Goal: Task Accomplishment & Management: Manage account settings

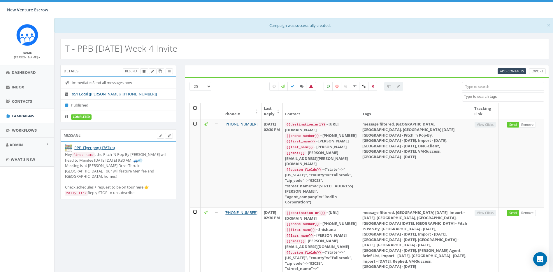
select select
click at [283, 88] on icon at bounding box center [282, 86] width 3 height 3
checkbox input "true"
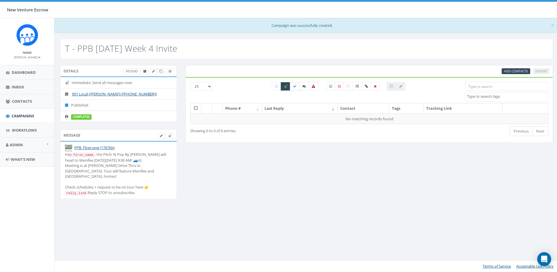
click at [294, 89] on label at bounding box center [295, 86] width 10 height 9
checkbox input "true"
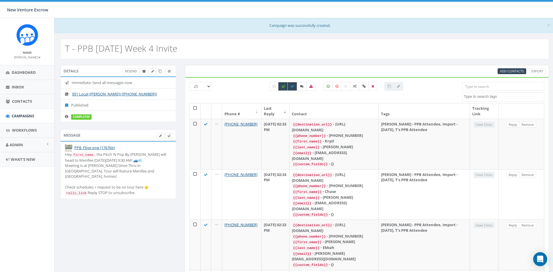
click at [302, 88] on icon at bounding box center [301, 86] width 3 height 3
checkbox input "true"
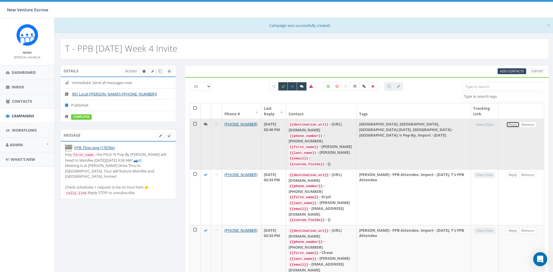
click at [510, 125] on link "Reply" at bounding box center [512, 125] width 13 height 6
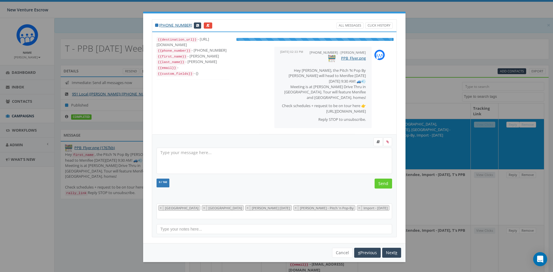
select select "[GEOGRAPHIC_DATA]"
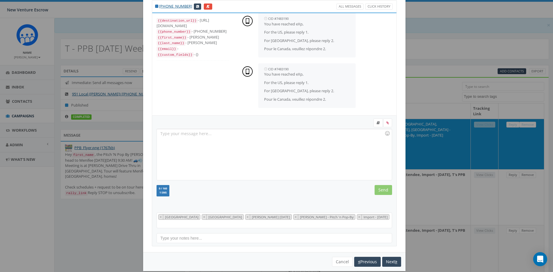
scroll to position [20, 0]
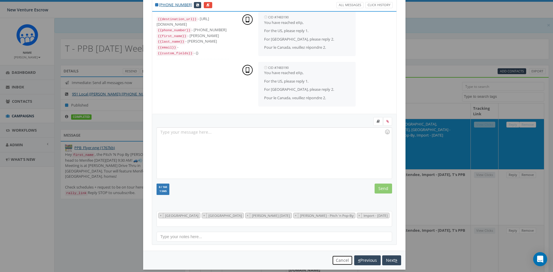
click at [336, 255] on button "Cancel" at bounding box center [342, 260] width 21 height 10
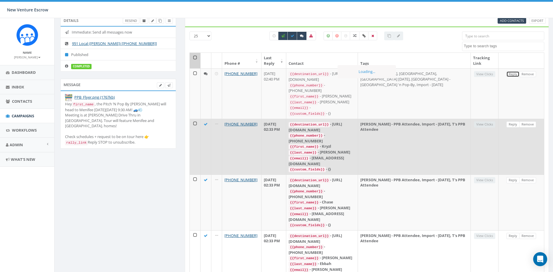
scroll to position [58, 0]
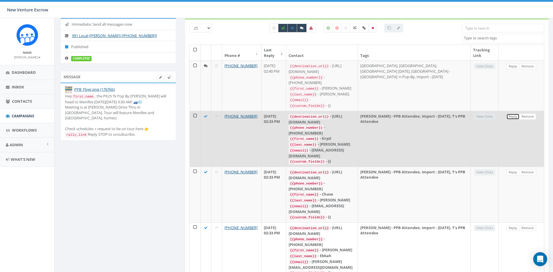
click at [512, 113] on link "Reply" at bounding box center [512, 116] width 13 height 6
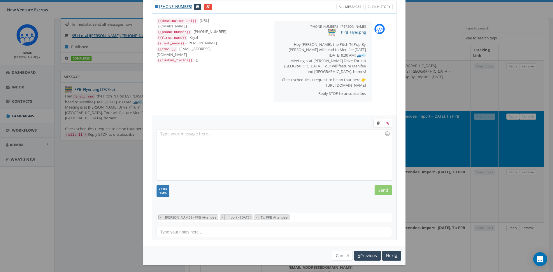
scroll to position [20, 0]
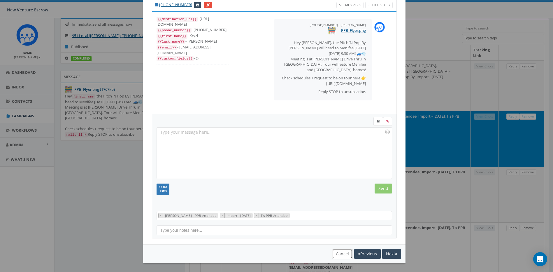
click at [339, 254] on button "Cancel" at bounding box center [342, 254] width 21 height 10
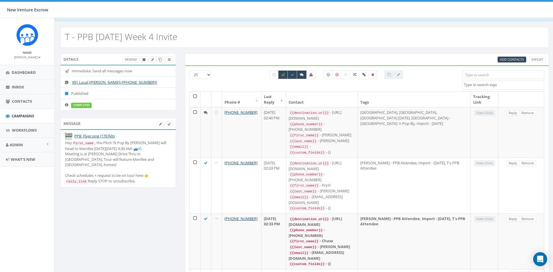
scroll to position [0, 0]
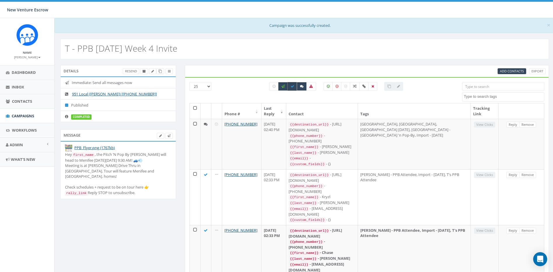
click at [293, 86] on icon at bounding box center [292, 86] width 3 height 3
checkbox input "false"
click at [283, 86] on label at bounding box center [283, 86] width 10 height 9
checkbox input "false"
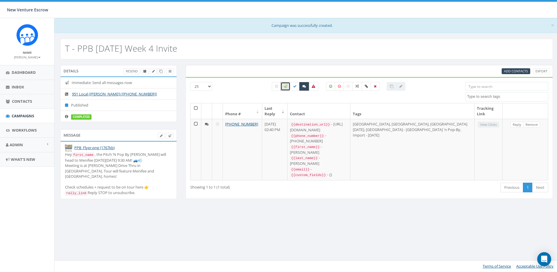
click at [307, 87] on label at bounding box center [304, 86] width 10 height 9
checkbox input "false"
click at [312, 88] on icon at bounding box center [313, 86] width 3 height 3
checkbox input "true"
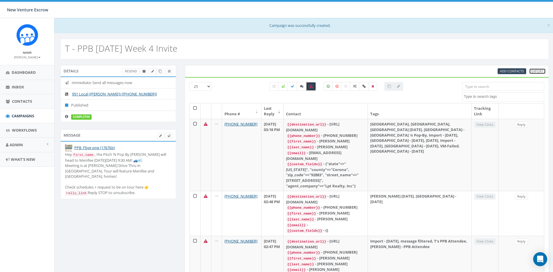
click at [543, 70] on link "Export" at bounding box center [537, 71] width 17 height 6
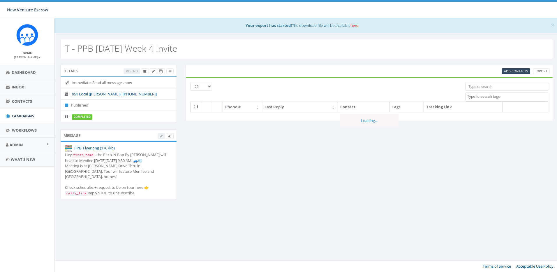
select select
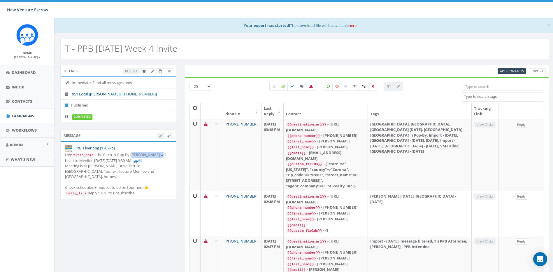
drag, startPoint x: 134, startPoint y: 156, endPoint x: 158, endPoint y: 155, distance: 23.9
click at [158, 155] on div "Hey first_name , the Pitch ’N Pop By Caravan will head to Menifee next Thursday…" at bounding box center [118, 174] width 106 height 44
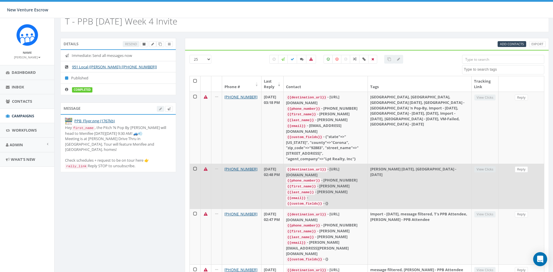
scroll to position [29, 0]
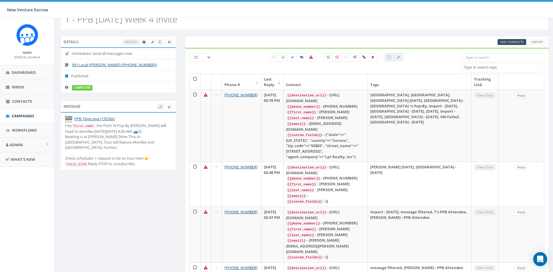
click at [357, 15] on div "New Venture Escrow New Venture Escrow Profile Sign Out 0.00 % of Available Amou…" at bounding box center [276, 9] width 553 height 18
click at [540, 42] on link "Export" at bounding box center [537, 42] width 17 height 6
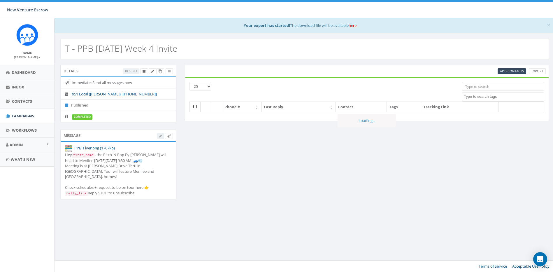
select select
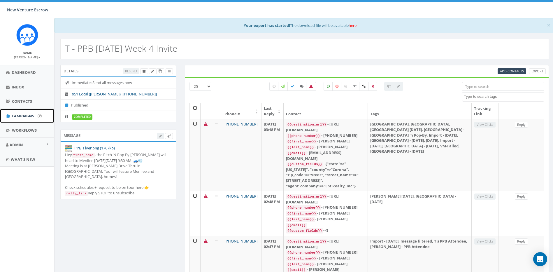
click at [33, 114] on span "Campaigns" at bounding box center [23, 115] width 22 height 5
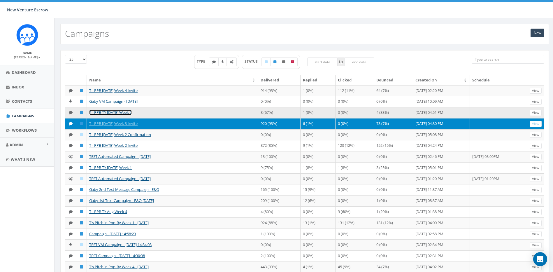
click at [132, 115] on link "T - PPB TY [DATE] Week 2" at bounding box center [110, 112] width 43 height 5
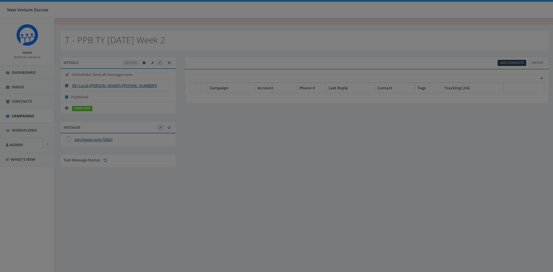
select select
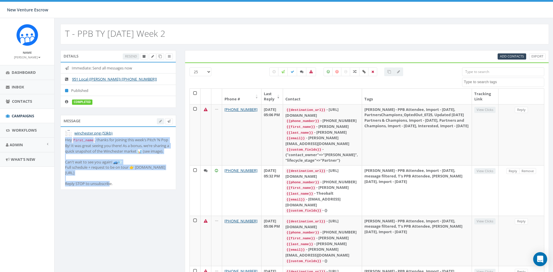
drag, startPoint x: 116, startPoint y: 178, endPoint x: 66, endPoint y: 140, distance: 63.1
click at [66, 140] on div "Hey first_name , thanks for joining this week’s Pitch ’N Pop By! It was great s…" at bounding box center [118, 161] width 106 height 49
copy div "Hey first_name , thanks for joining this week’s Pitch ’N Pop By! It was great s…"
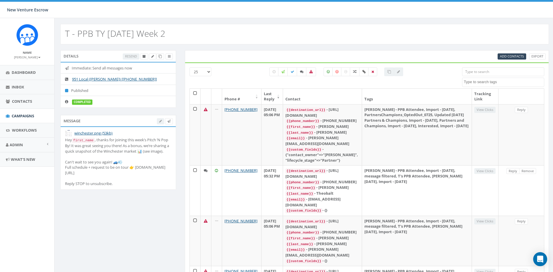
click at [141, 197] on div "Test Message Status:" at bounding box center [118, 197] width 124 height 0
click at [377, 35] on div "T - PPB TY 2025 Sept Week 2" at bounding box center [304, 34] width 488 height 20
click at [537, 52] on div "Add Contacts Export" at bounding box center [367, 56] width 364 height 12
click at [537, 54] on link "Export" at bounding box center [537, 56] width 17 height 6
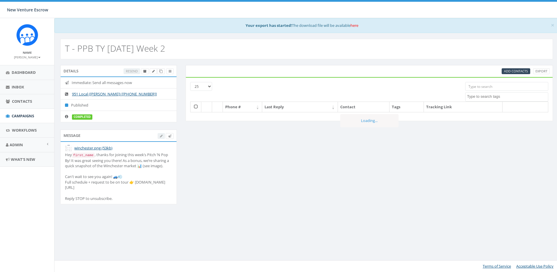
select select
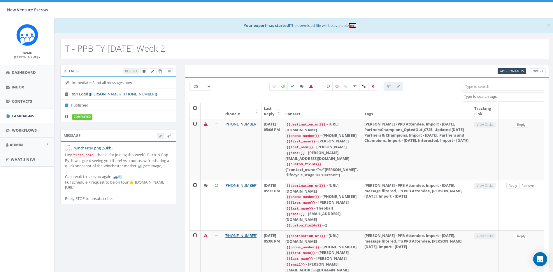
click at [356, 24] on link "here" at bounding box center [353, 25] width 8 height 5
click at [27, 113] on link "Campaigns" at bounding box center [27, 116] width 54 height 14
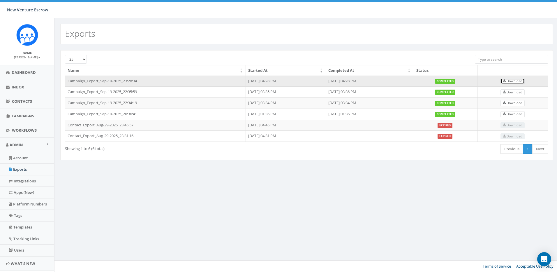
click at [523, 82] on span "Download" at bounding box center [513, 81] width 20 height 4
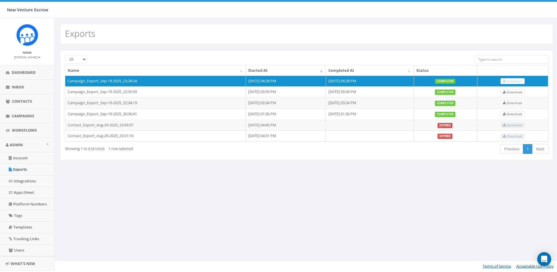
click at [344, 17] on div "New Venture Escrow New Venture Escrow Profile Sign Out 0.00 % of Available Amou…" at bounding box center [278, 9] width 557 height 18
click at [20, 114] on span "Campaigns" at bounding box center [23, 115] width 22 height 5
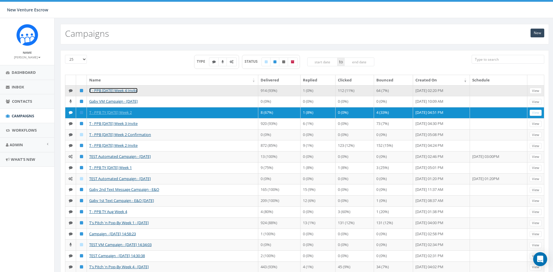
click at [125, 88] on link "T - PPB 2025 Sept Week 4 Invite" at bounding box center [113, 90] width 48 height 5
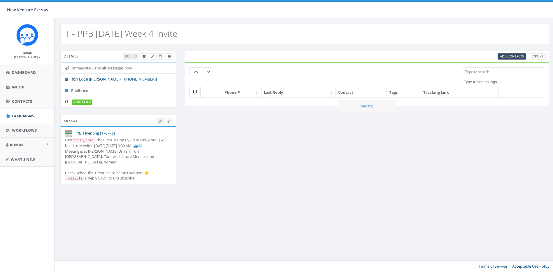
select select
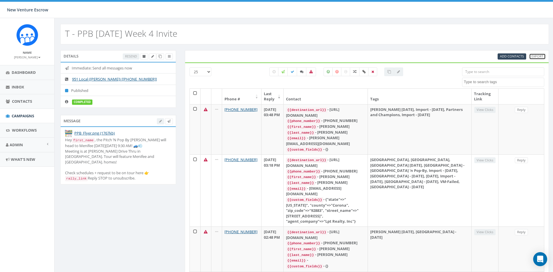
click at [537, 54] on link "Export" at bounding box center [537, 56] width 17 height 6
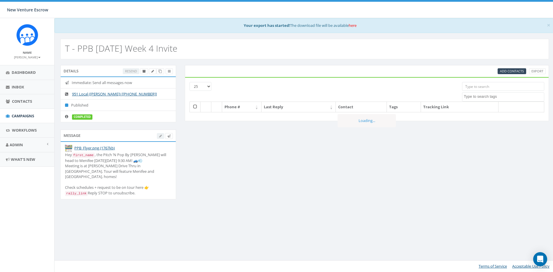
select select
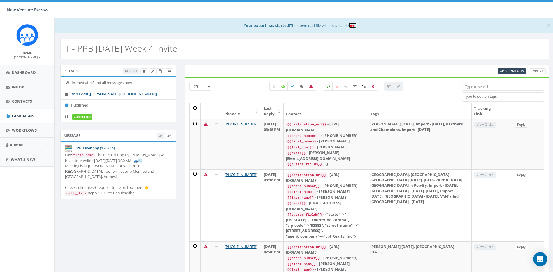
click at [355, 24] on link "here" at bounding box center [353, 25] width 8 height 5
click at [194, 107] on th at bounding box center [195, 110] width 11 height 15
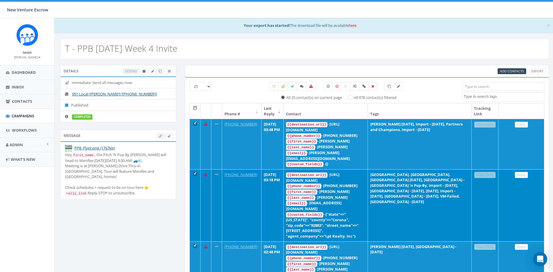
click at [196, 109] on th at bounding box center [195, 110] width 11 height 15
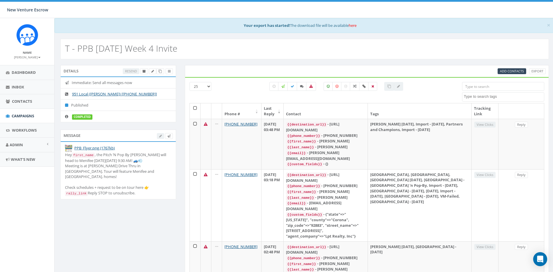
click at [196, 108] on th at bounding box center [195, 110] width 11 height 15
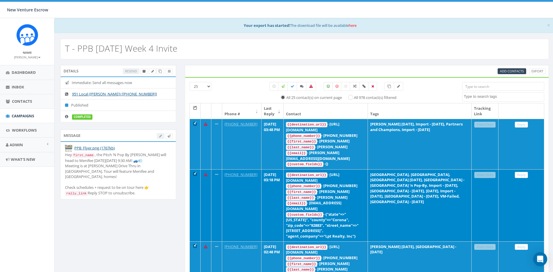
click at [232, 89] on div "All 25 contact(s) on current page All 978 contact(s) filtered" at bounding box center [336, 92] width 242 height 21
click at [196, 108] on th at bounding box center [195, 110] width 11 height 15
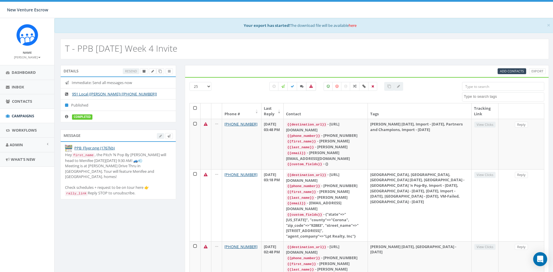
click at [309, 87] on icon at bounding box center [310, 86] width 3 height 3
checkbox input "true"
click at [245, 91] on div "All 0 contact(s) on current page All 978 contact(s) filtered" at bounding box center [336, 92] width 242 height 21
click at [195, 108] on th at bounding box center [195, 110] width 11 height 15
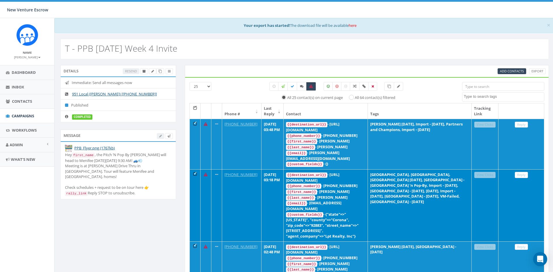
click at [355, 97] on label "All 64 contact(s) filtered" at bounding box center [375, 98] width 41 height 6
click at [351, 97] on input "All 64 contact(s) filtered" at bounding box center [353, 97] width 4 height 4
radio input "true"
click at [424, 101] on div "All 25 contact(s) on current page All 64 contact(s) filtered" at bounding box center [336, 92] width 242 height 21
click at [436, 90] on div "All 25 contact(s) on current page All 64 contact(s) filtered" at bounding box center [336, 92] width 242 height 21
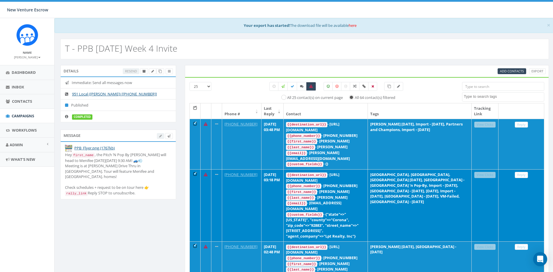
click at [425, 82] on div "All 25 contact(s) on current page All 64 contact(s) filtered" at bounding box center [336, 92] width 242 height 21
click at [531, 71] on link "Export" at bounding box center [537, 71] width 17 height 6
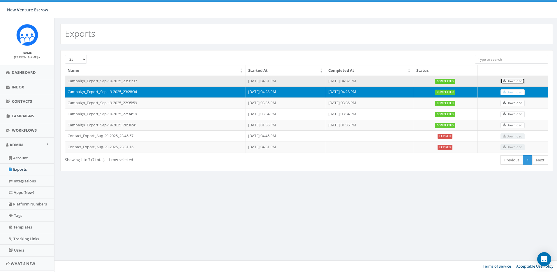
click at [506, 80] on icon at bounding box center [504, 81] width 3 height 3
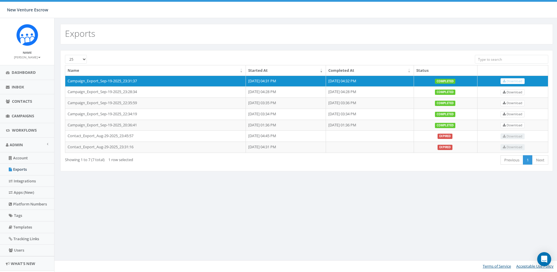
click at [248, 214] on div "Exports 25 50 100 Name Started At Completed At Status Campaign_Export_Sep-19-20…" at bounding box center [306, 145] width 505 height 254
click at [314, 216] on div "Exports 25 50 100 Name Started At Completed At Status Campaign_Export_Sep-19-20…" at bounding box center [306, 145] width 505 height 254
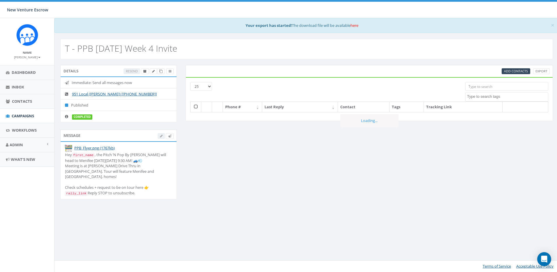
select select
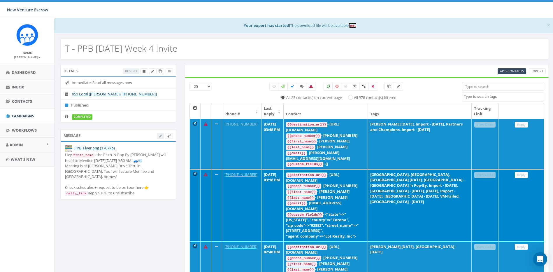
click at [354, 25] on link "here" at bounding box center [353, 25] width 8 height 5
click at [479, 89] on input "search" at bounding box center [503, 86] width 82 height 9
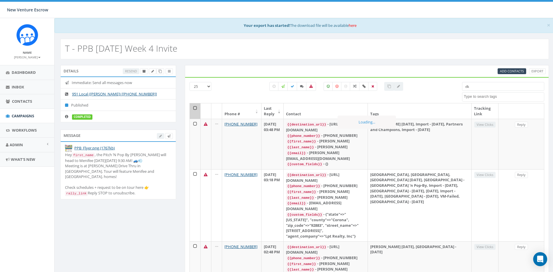
type input "d"
type input "i"
type input "dixie"
click at [438, 45] on div "T - PPB 2025 Sept Week 4 Invite" at bounding box center [304, 49] width 488 height 20
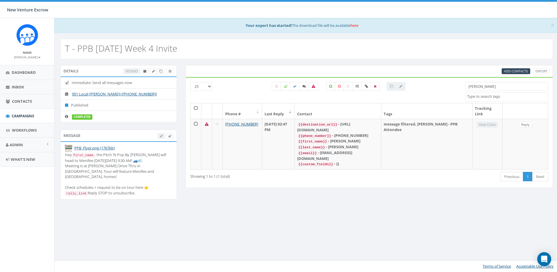
click at [397, 189] on div "Details Resend Immediate: Send all messages now 951 Local (Tamarra Armstrong) […" at bounding box center [307, 136] width 502 height 142
drag, startPoint x: 484, startPoint y: 87, endPoint x: 449, endPoint y: 87, distance: 34.7
click at [449, 87] on div "25 50 100 All 0 contact(s) on current page All 978 contact(s) filtered dixie 20…" at bounding box center [369, 92] width 367 height 21
click at [448, 204] on div "Details Resend Immediate: Send all messages now 951 Local (Tamarra Armstrong) […" at bounding box center [307, 136] width 502 height 142
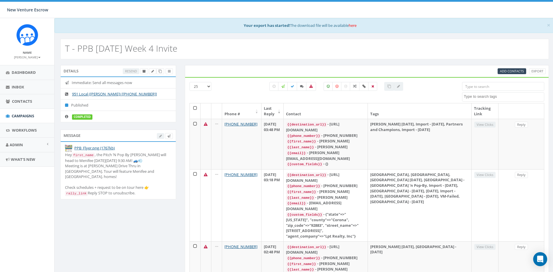
click at [494, 31] on div "× Your export has started! The download file will be available here" at bounding box center [305, 25] width 500 height 15
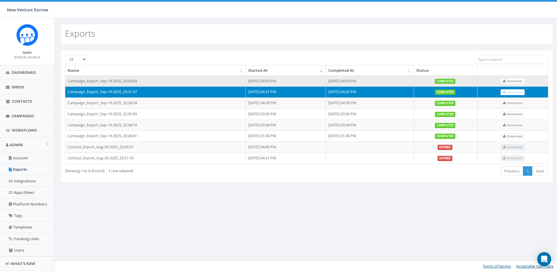
click at [319, 83] on td "[DATE] 04:43 PM" at bounding box center [286, 80] width 80 height 11
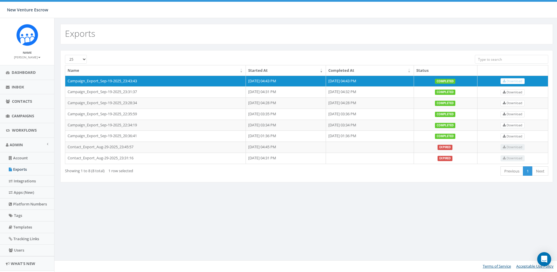
click at [368, 18] on div "Exports" at bounding box center [307, 31] width 505 height 26
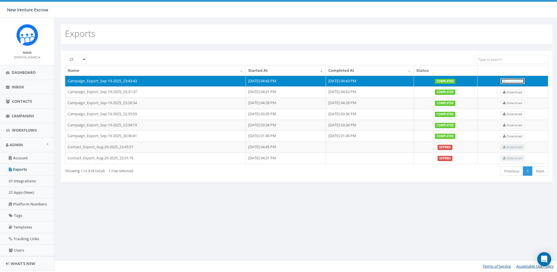
click at [515, 80] on span "Download" at bounding box center [513, 81] width 20 height 4
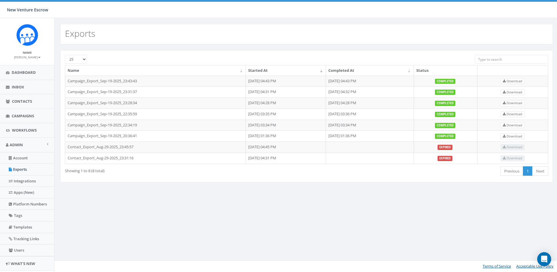
click at [210, 233] on div "Exports 25 50 100 Name Started At Completed At Status Campaign_Export_Sep-19-20…" at bounding box center [306, 145] width 505 height 254
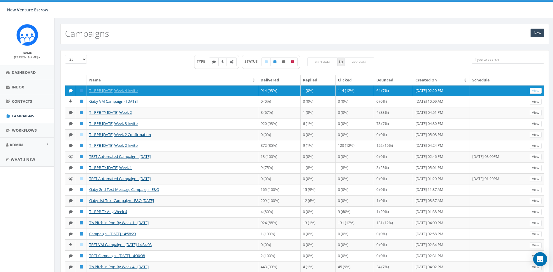
click at [504, 24] on div "New Campaigns" at bounding box center [304, 34] width 488 height 20
click at [164, 29] on div "New Campaigns" at bounding box center [304, 34] width 488 height 20
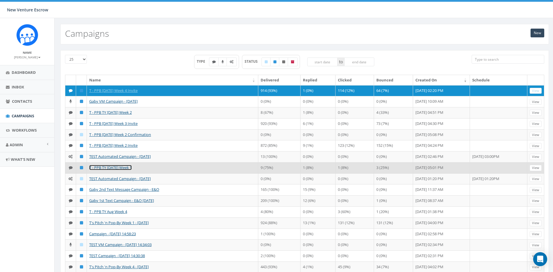
click at [120, 170] on link "T - PPB TY [DATE] Week 1" at bounding box center [110, 167] width 43 height 5
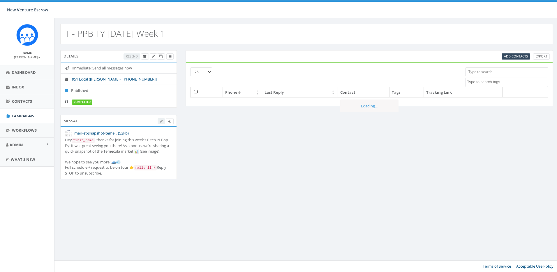
select select
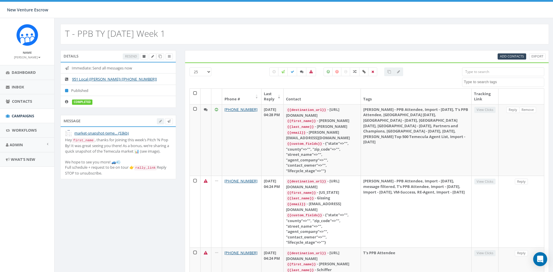
drag, startPoint x: 124, startPoint y: 179, endPoint x: 145, endPoint y: 149, distance: 36.9
click at [145, 148] on div "Hey first_name , thanks for joining this week’s Pitch ’N Pop By! It was great s…" at bounding box center [118, 156] width 106 height 38
drag, startPoint x: 145, startPoint y: 149, endPoint x: 164, endPoint y: 151, distance: 19.4
click at [164, 151] on div "Hey first_name , thanks for joining this week’s Pitch ’N Pop By! It was great s…" at bounding box center [118, 156] width 106 height 38
drag, startPoint x: 113, startPoint y: 174, endPoint x: 66, endPoint y: 140, distance: 57.9
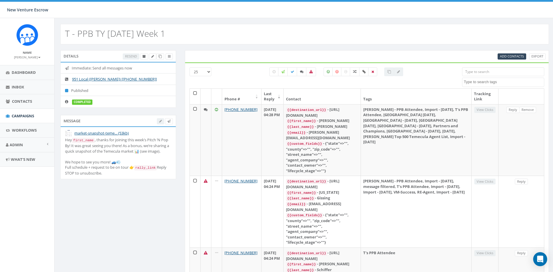
click at [66, 140] on li "market-snapshot-teme... (53kb) Hey first_name , thanks for joining this week’s …" at bounding box center [118, 153] width 115 height 52
copy div "Hey first_name , thanks for joining this week’s Pitch ’N Pop By! It was great s…"
